Goal: Task Accomplishment & Management: Complete application form

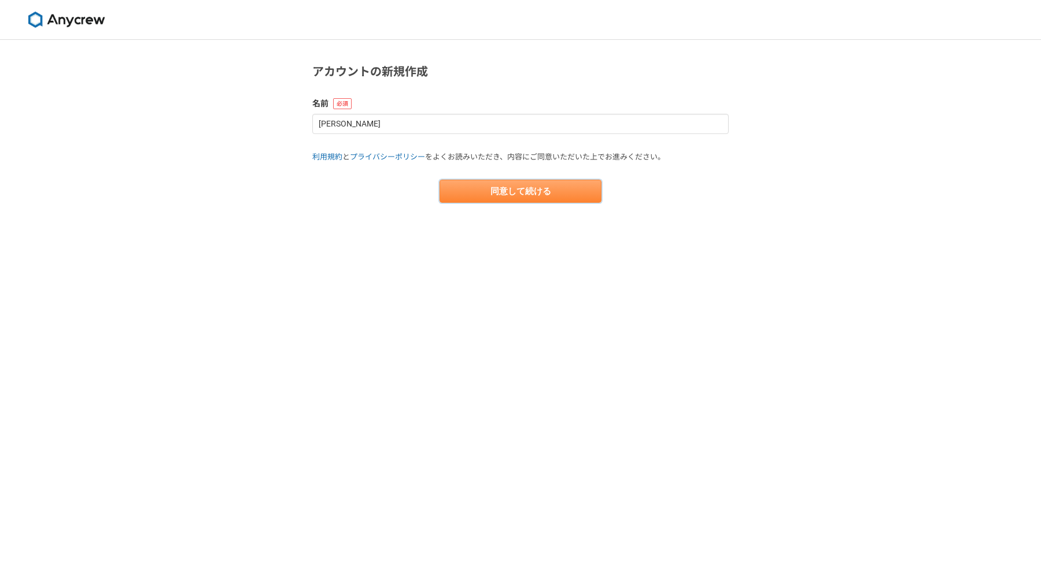
click at [524, 193] on button "同意して続ける" at bounding box center [520, 191] width 162 height 23
select select "13"
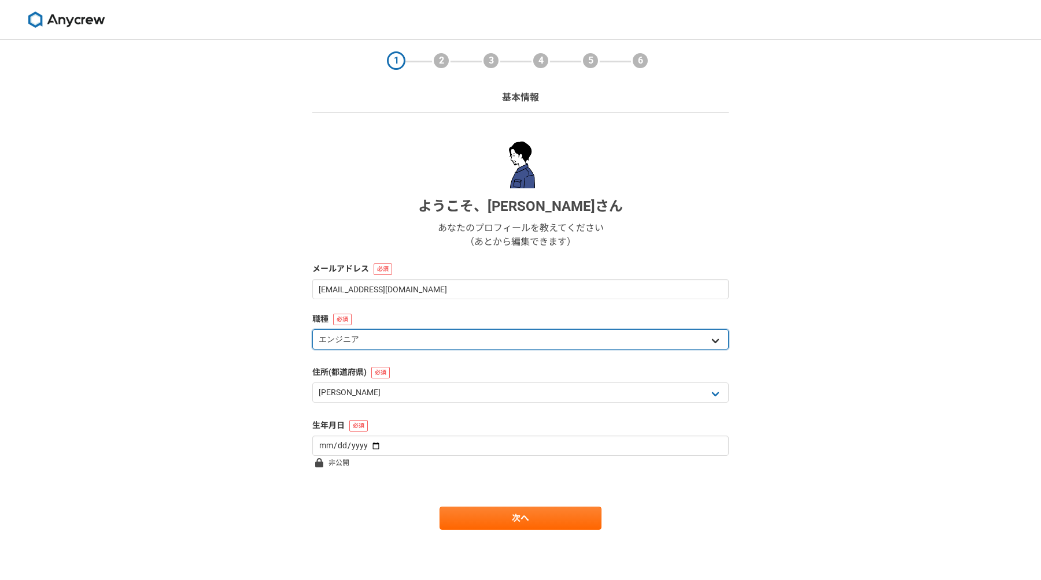
click at [454, 339] on select "エンジニア デザイナー ライター 営業 マーケティング 企画・事業開発 バックオフィス その他" at bounding box center [520, 340] width 416 height 20
select select "7"
click at [312, 330] on select "エンジニア デザイナー ライター 営業 マーケティング 企画・事業開発 バックオフィス その他" at bounding box center [520, 340] width 416 height 20
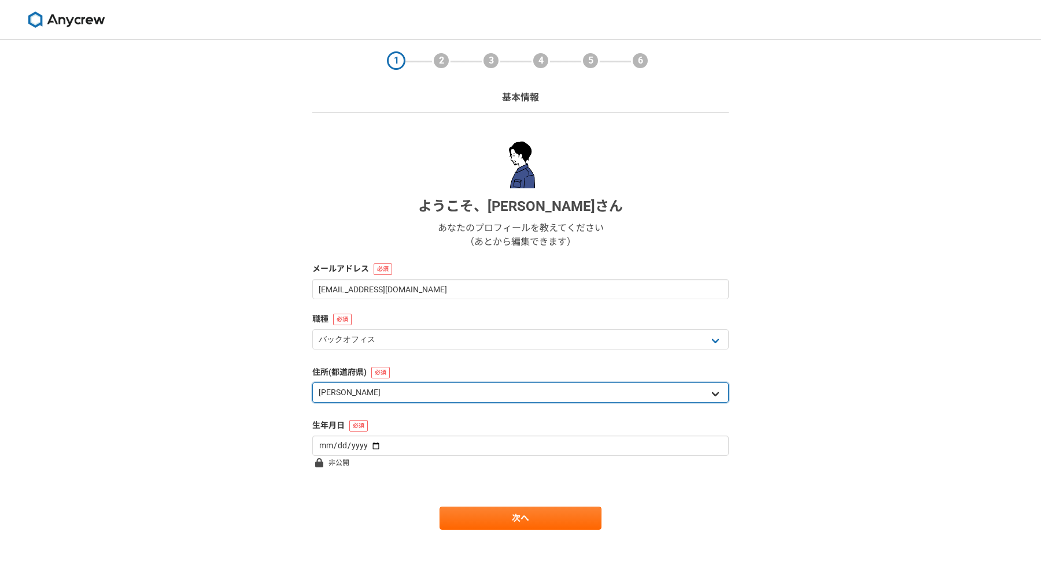
click at [434, 397] on select "北海道 青森県 岩手県 宮城県 秋田県 山形県 福島県 茨城県 栃木県 群馬県 埼玉県 千葉県 東京都 神奈川県 新潟県 富山県 石川県 福井県 山梨県 長野…" at bounding box center [520, 393] width 416 height 20
select select "2"
click at [312, 383] on select "北海道 青森県 岩手県 宮城県 秋田県 山形県 福島県 茨城県 栃木県 群馬県 埼玉県 千葉県 東京都 神奈川県 新潟県 富山県 石川県 福井県 山梨県 長野…" at bounding box center [520, 393] width 416 height 20
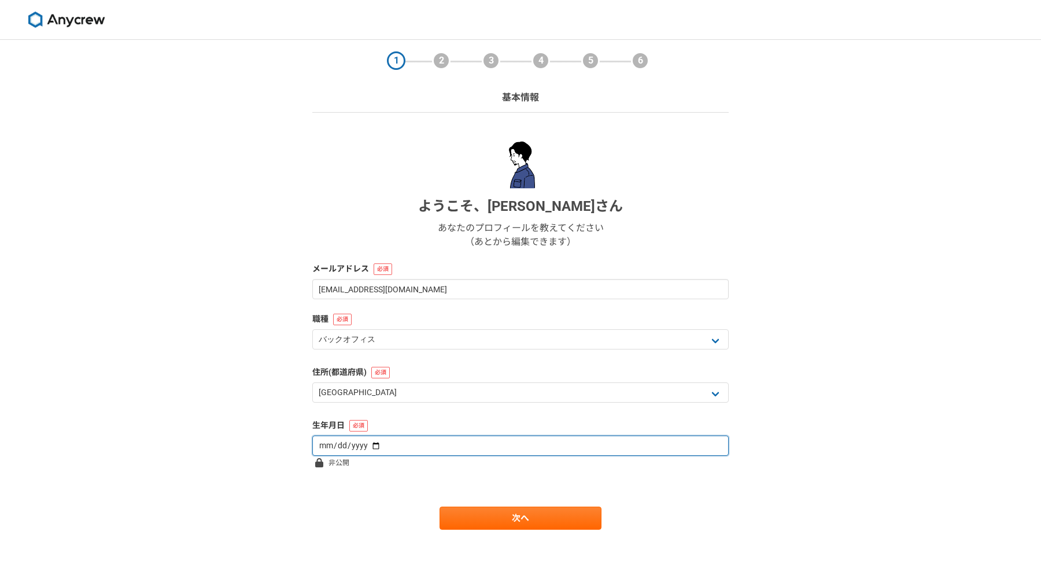
click at [387, 439] on input "date" at bounding box center [520, 446] width 416 height 20
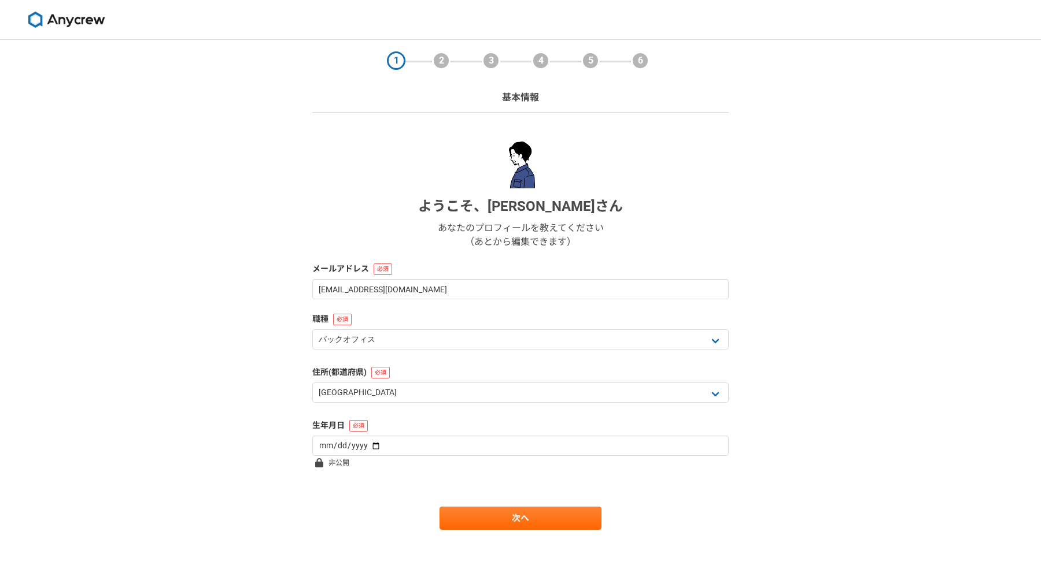
click at [447, 434] on div "生年月日" at bounding box center [520, 438] width 416 height 36
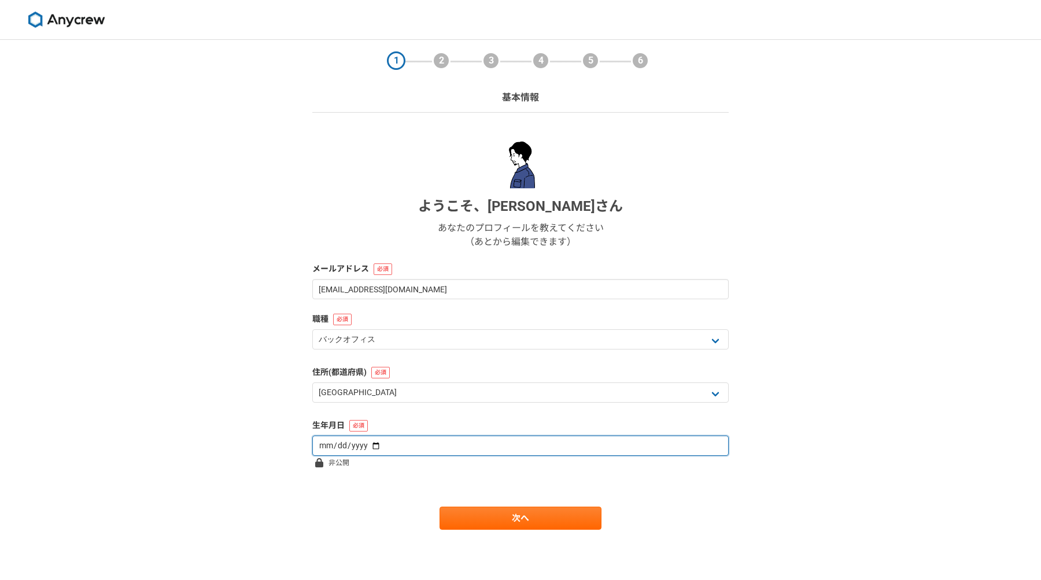
click at [436, 443] on input "date" at bounding box center [520, 446] width 416 height 20
click at [425, 443] on input "date" at bounding box center [520, 446] width 416 height 20
click at [358, 444] on input "date" at bounding box center [520, 446] width 416 height 20
click at [362, 444] on input "date" at bounding box center [520, 446] width 416 height 20
type input "1986-08-08"
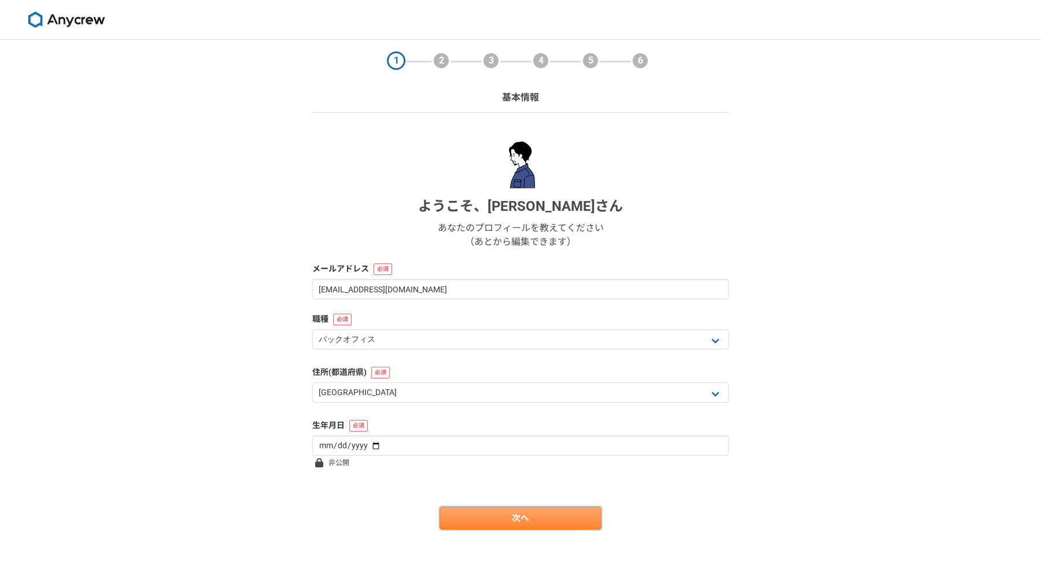
click at [478, 518] on link "次へ" at bounding box center [520, 518] width 162 height 23
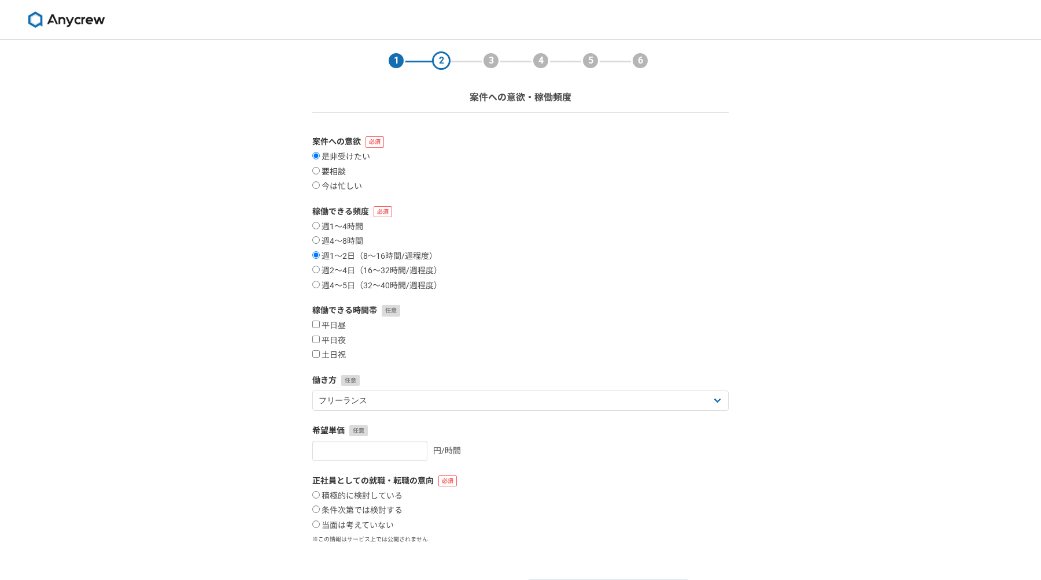
scroll to position [70, 0]
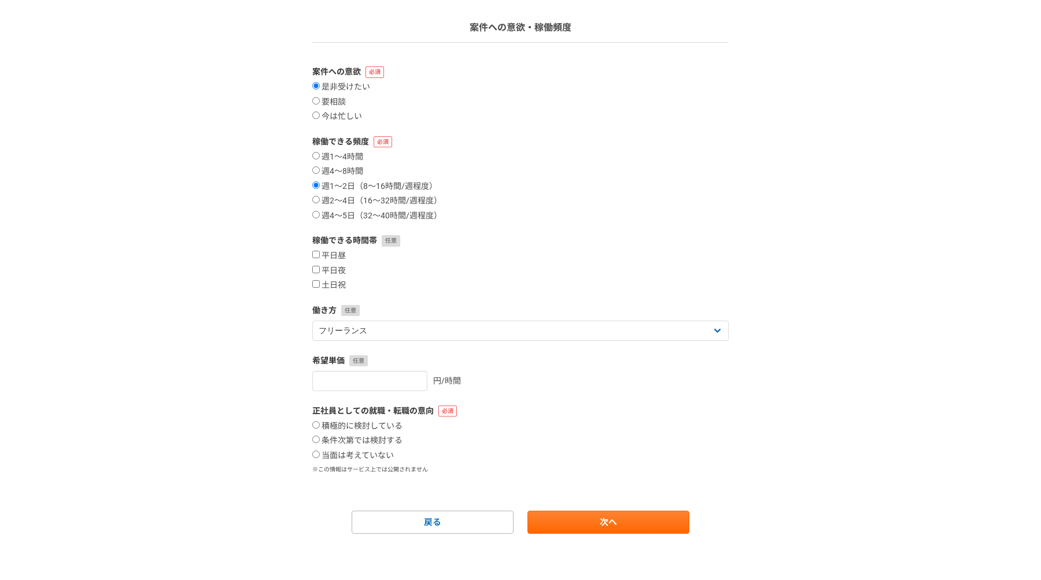
click at [311, 213] on section "1 2 3 4 5 6 案件への意欲・稼働頻度 案件への意欲 是非受けたい 要相談 今は忙しい 稼働できる頻度 週1〜4時間 週4〜8時間 週1〜2日（8〜1…" at bounding box center [520, 252] width 439 height 564
click at [316, 215] on input "週4〜5日（32〜40時間/週程度）" at bounding box center [316, 215] width 8 height 8
radio input "true"
click at [313, 285] on input "土日祝" at bounding box center [316, 284] width 8 height 8
checkbox input "true"
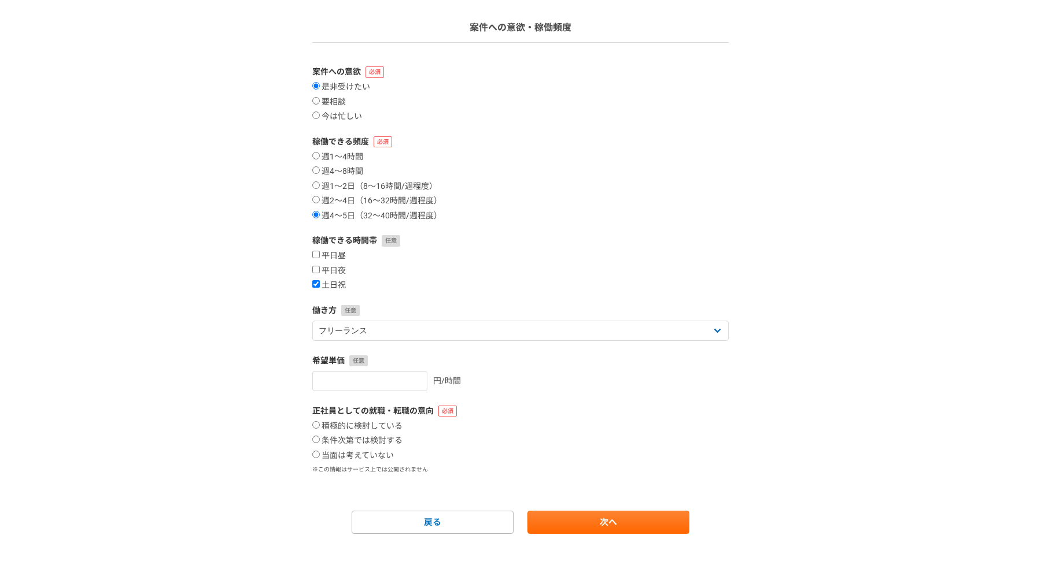
click at [316, 257] on input "平日昼" at bounding box center [316, 255] width 8 height 8
checkbox input "true"
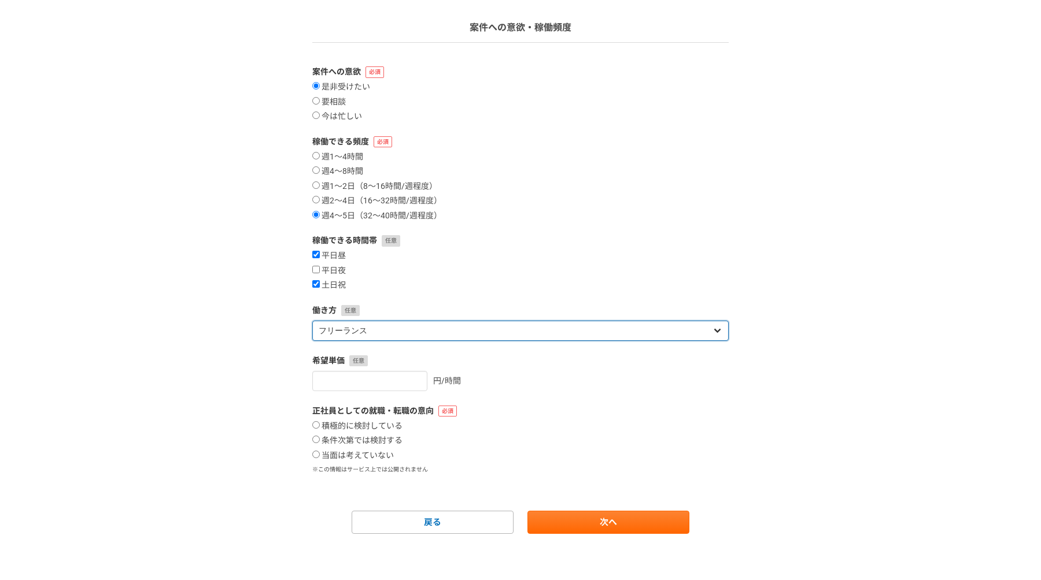
click at [365, 334] on select "フリーランス 副業 その他" at bounding box center [520, 331] width 416 height 20
click at [312, 321] on select "フリーランス 副業 その他" at bounding box center [520, 331] width 416 height 20
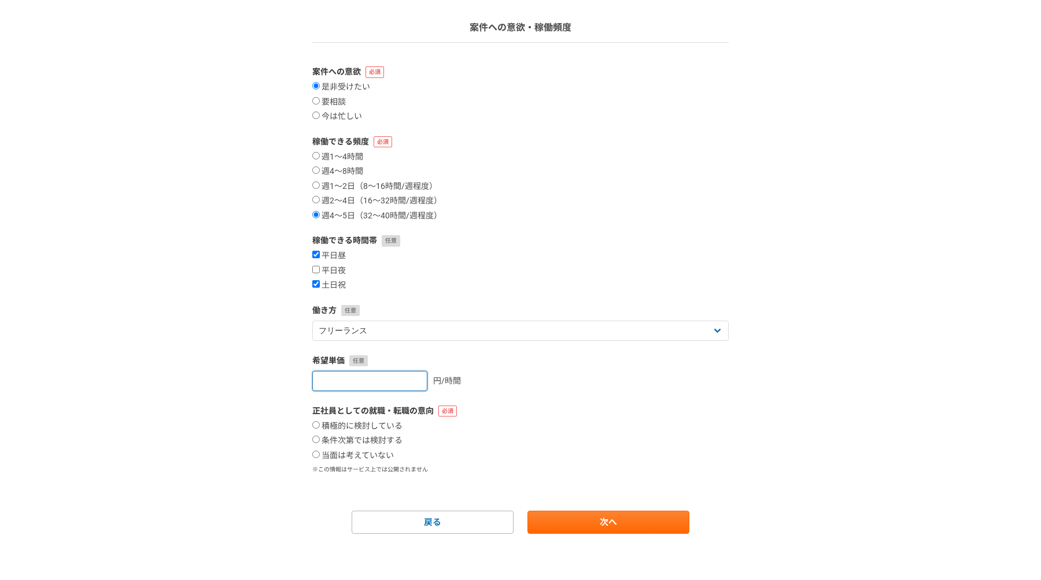
click at [367, 376] on input "number" at bounding box center [369, 381] width 115 height 20
type input "1200"
click at [316, 455] on input "当面は考えていない" at bounding box center [316, 455] width 8 height 8
radio input "true"
click at [580, 524] on link "次へ" at bounding box center [608, 522] width 162 height 23
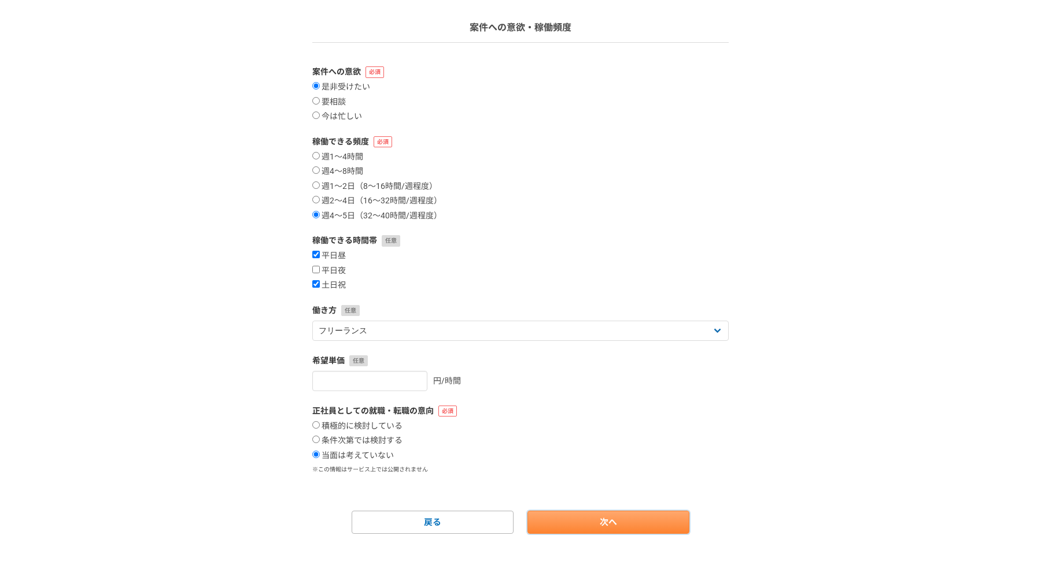
select select
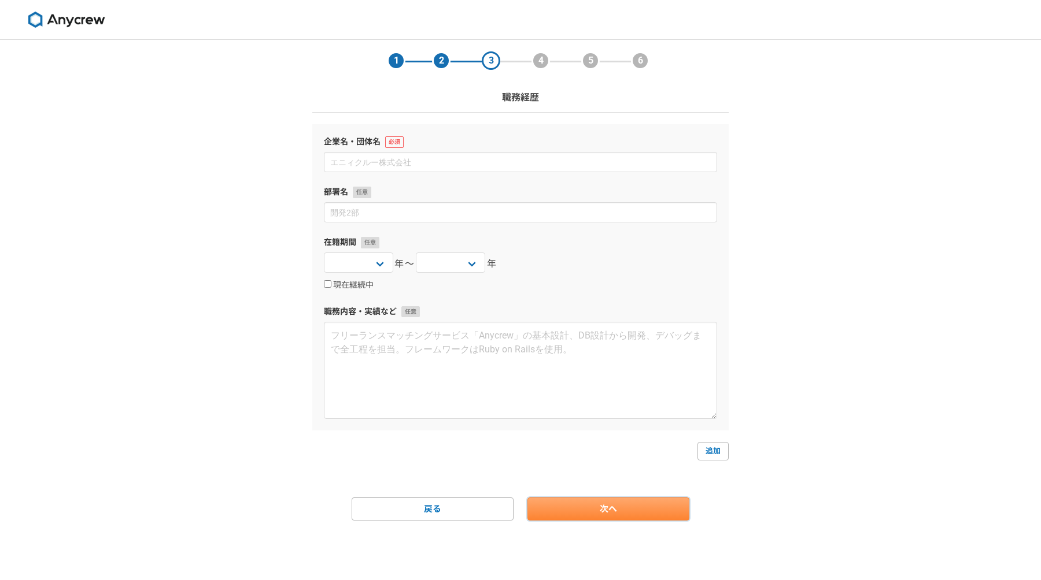
scroll to position [0, 0]
click at [83, 14] on img at bounding box center [66, 20] width 87 height 16
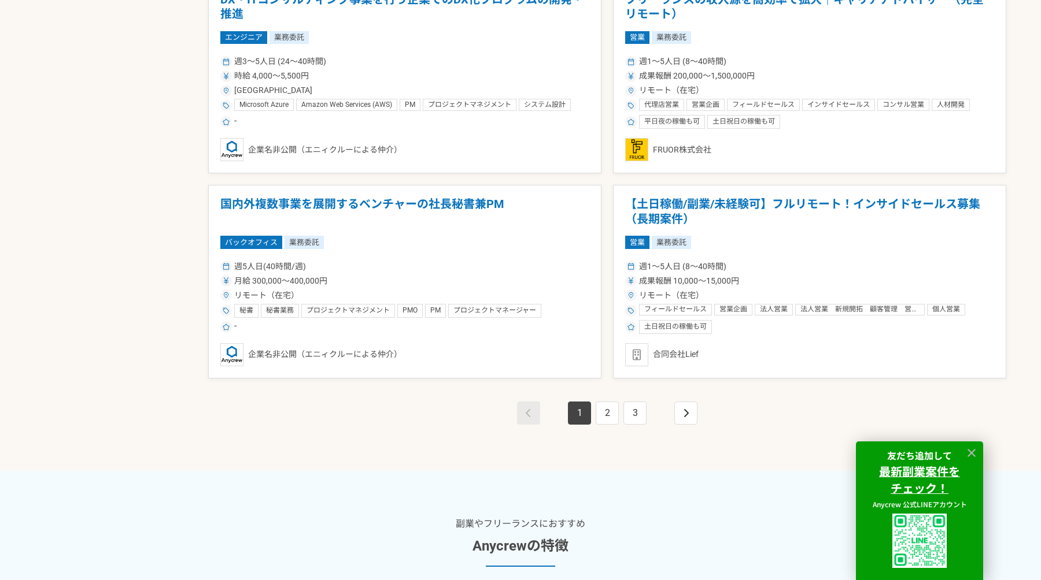
scroll to position [2034, 0]
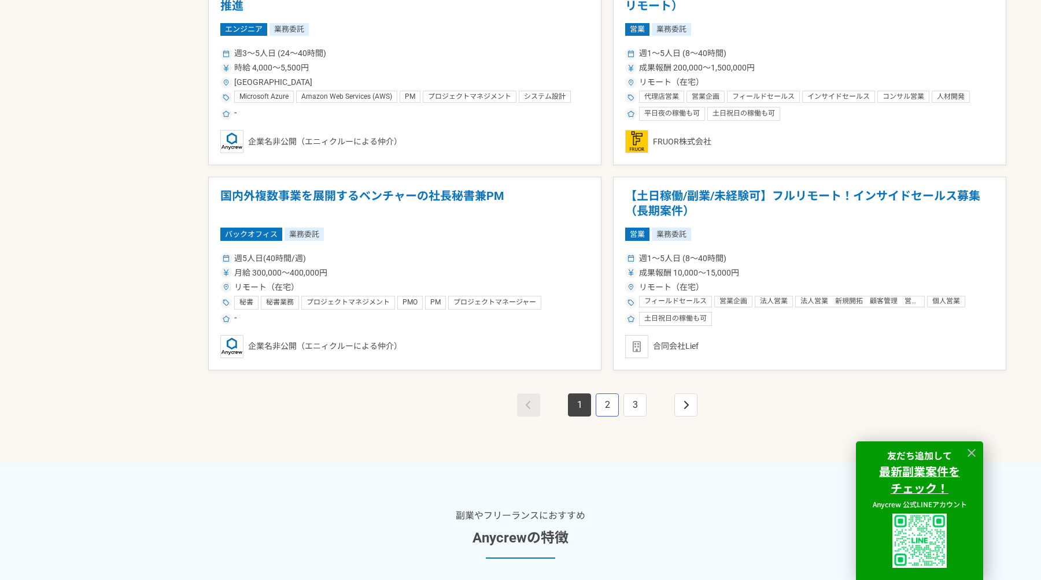
click at [610, 399] on link "2" at bounding box center [606, 405] width 23 height 23
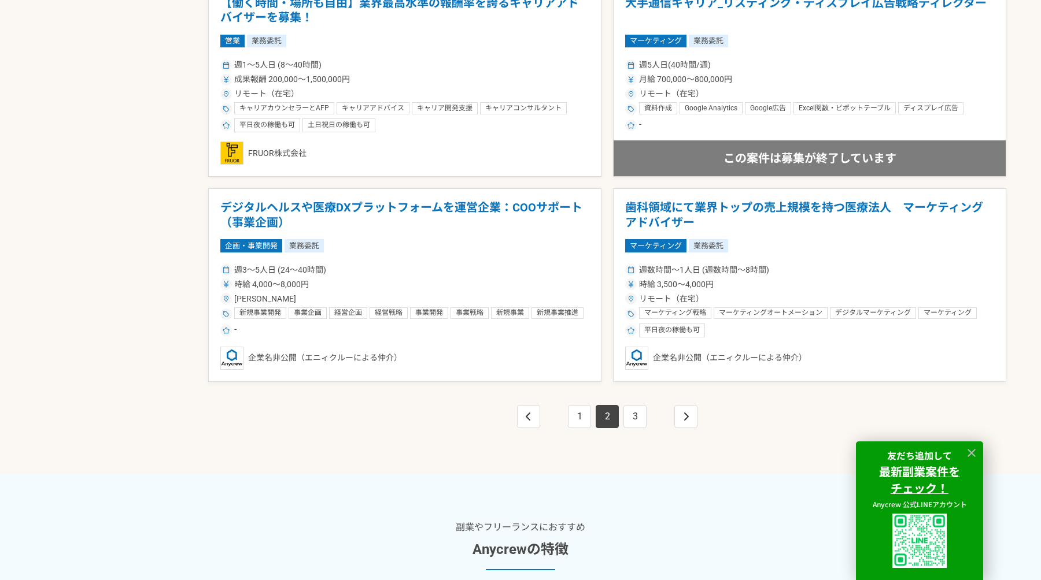
scroll to position [2031, 0]
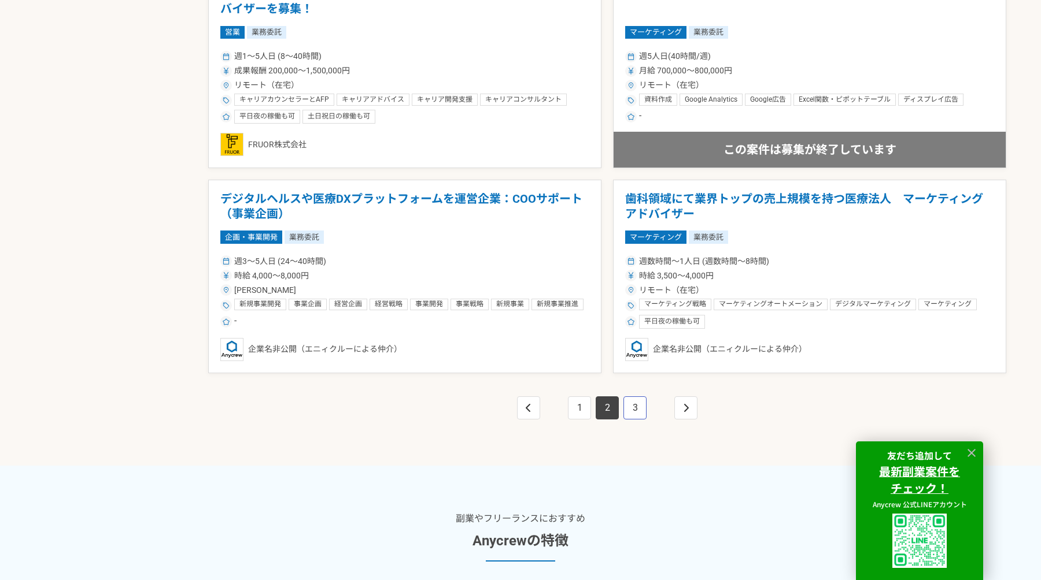
click at [639, 408] on link "3" at bounding box center [634, 408] width 23 height 23
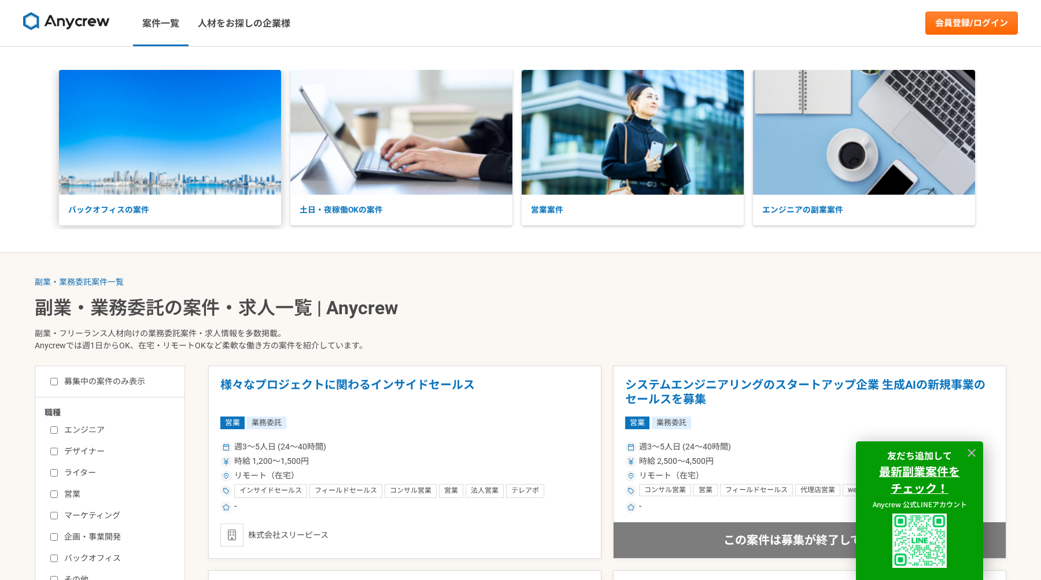
click at [157, 145] on img at bounding box center [170, 132] width 222 height 125
